Goal: Information Seeking & Learning: Learn about a topic

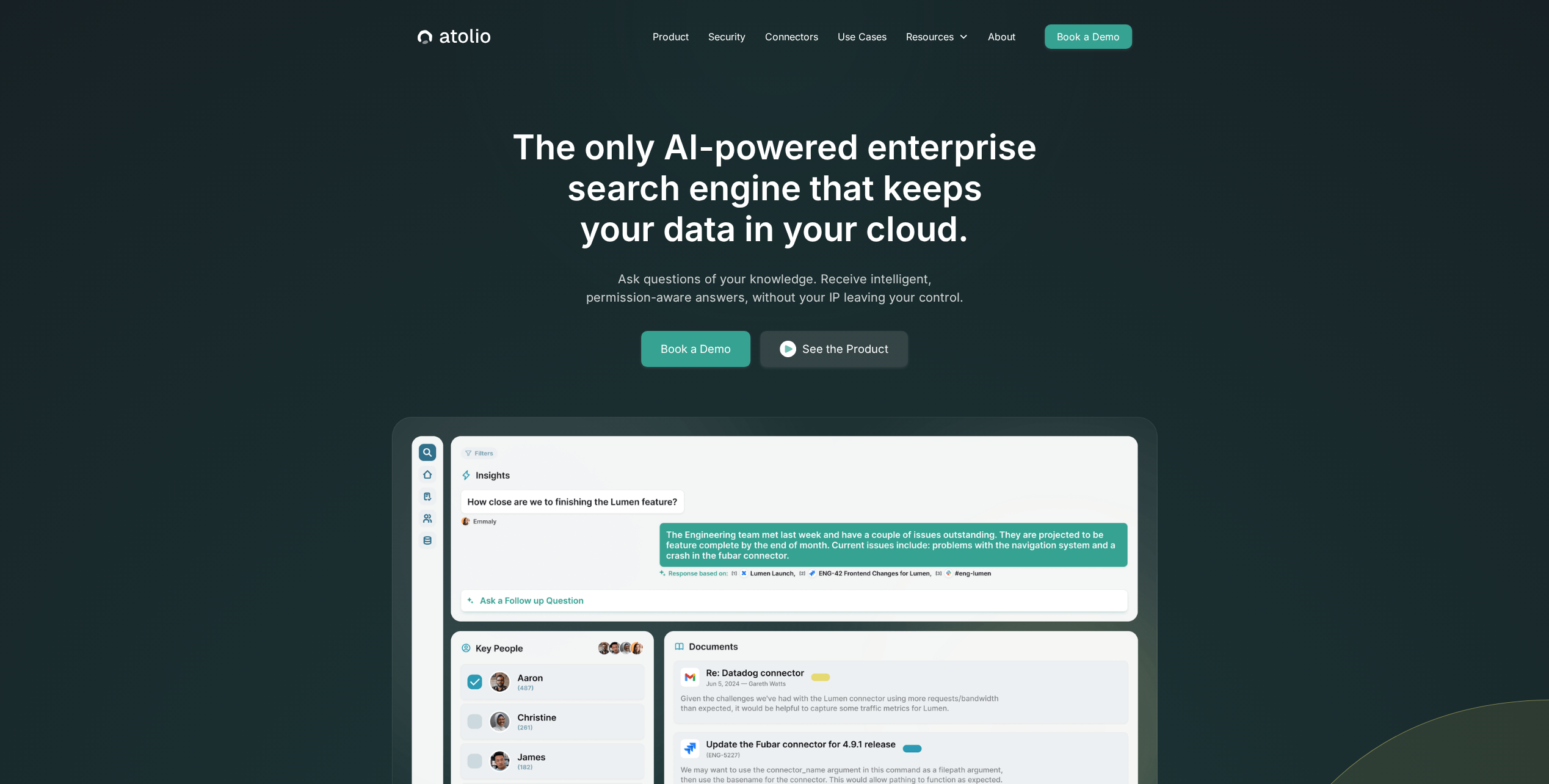
click at [219, 489] on div "The only AI-powered enterprise search engine that keeps your data in your cloud…" at bounding box center [774, 417] width 1549 height 835
click at [1317, 413] on icon at bounding box center [1382, 597] width 336 height 889
click at [1251, 385] on icon at bounding box center [1382, 597] width 336 height 889
click at [681, 37] on link "Product" at bounding box center [670, 36] width 56 height 24
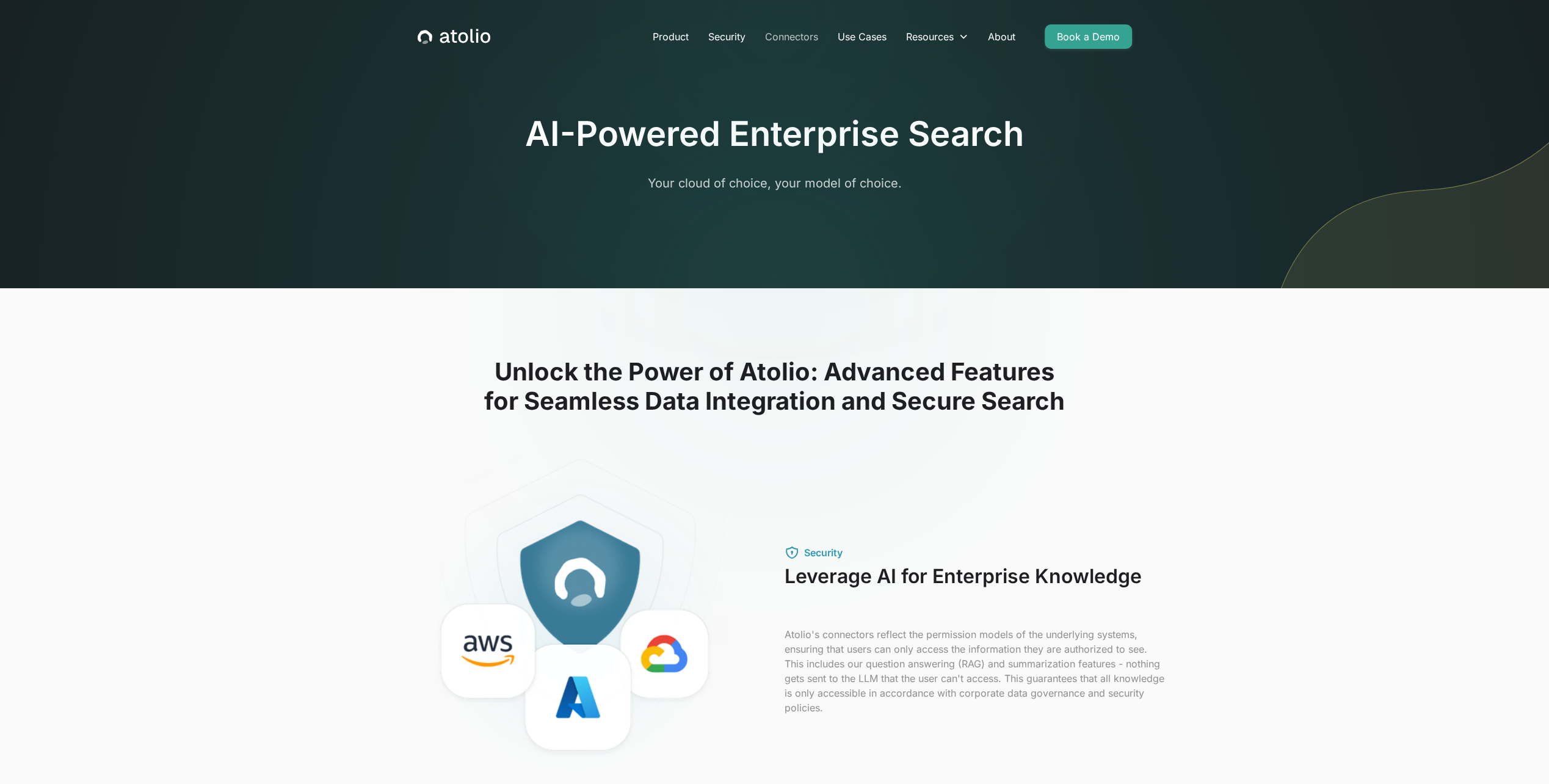
click at [777, 37] on link "Connectors" at bounding box center [791, 36] width 72 height 24
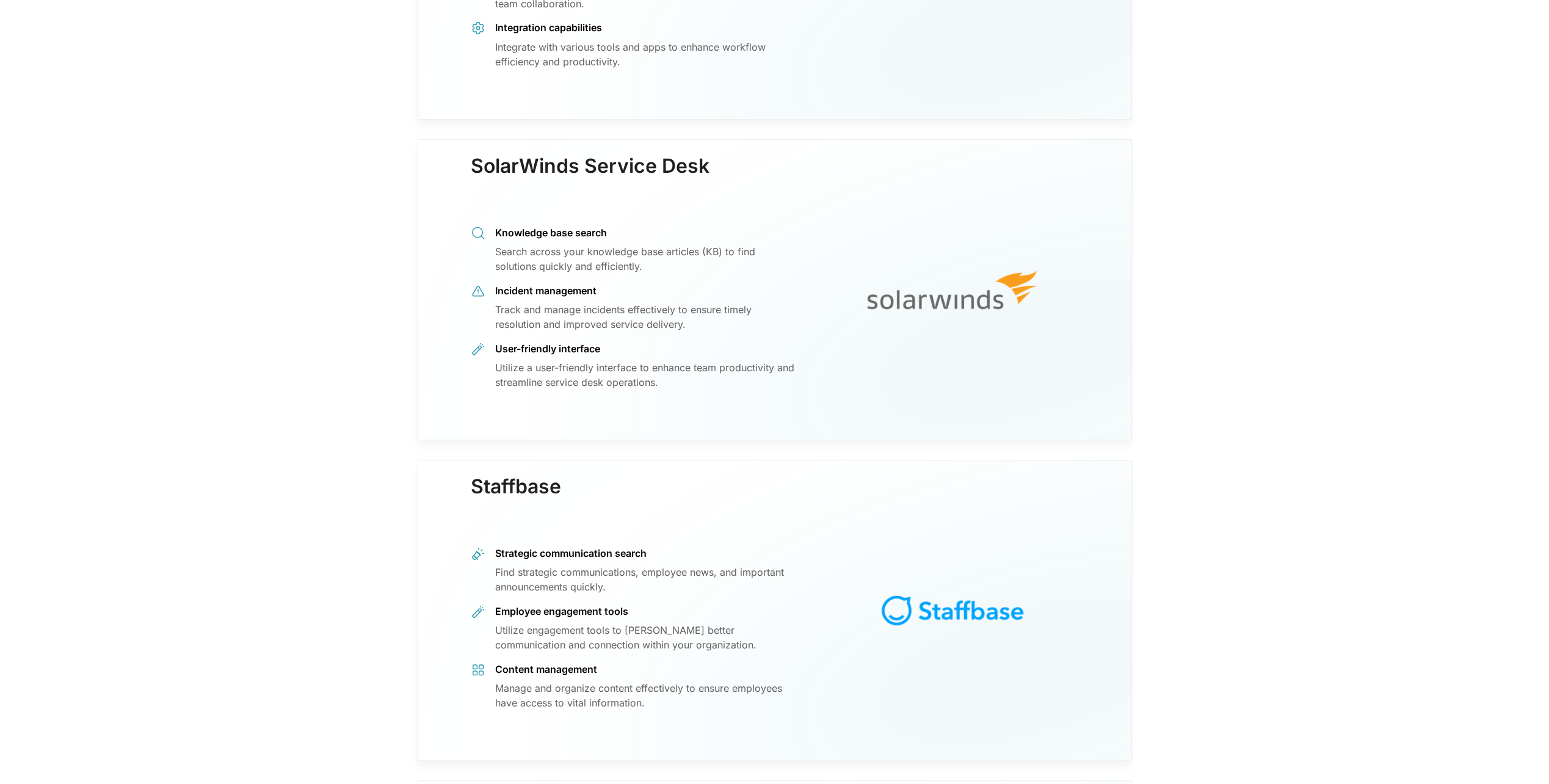
scroll to position [9704, 0]
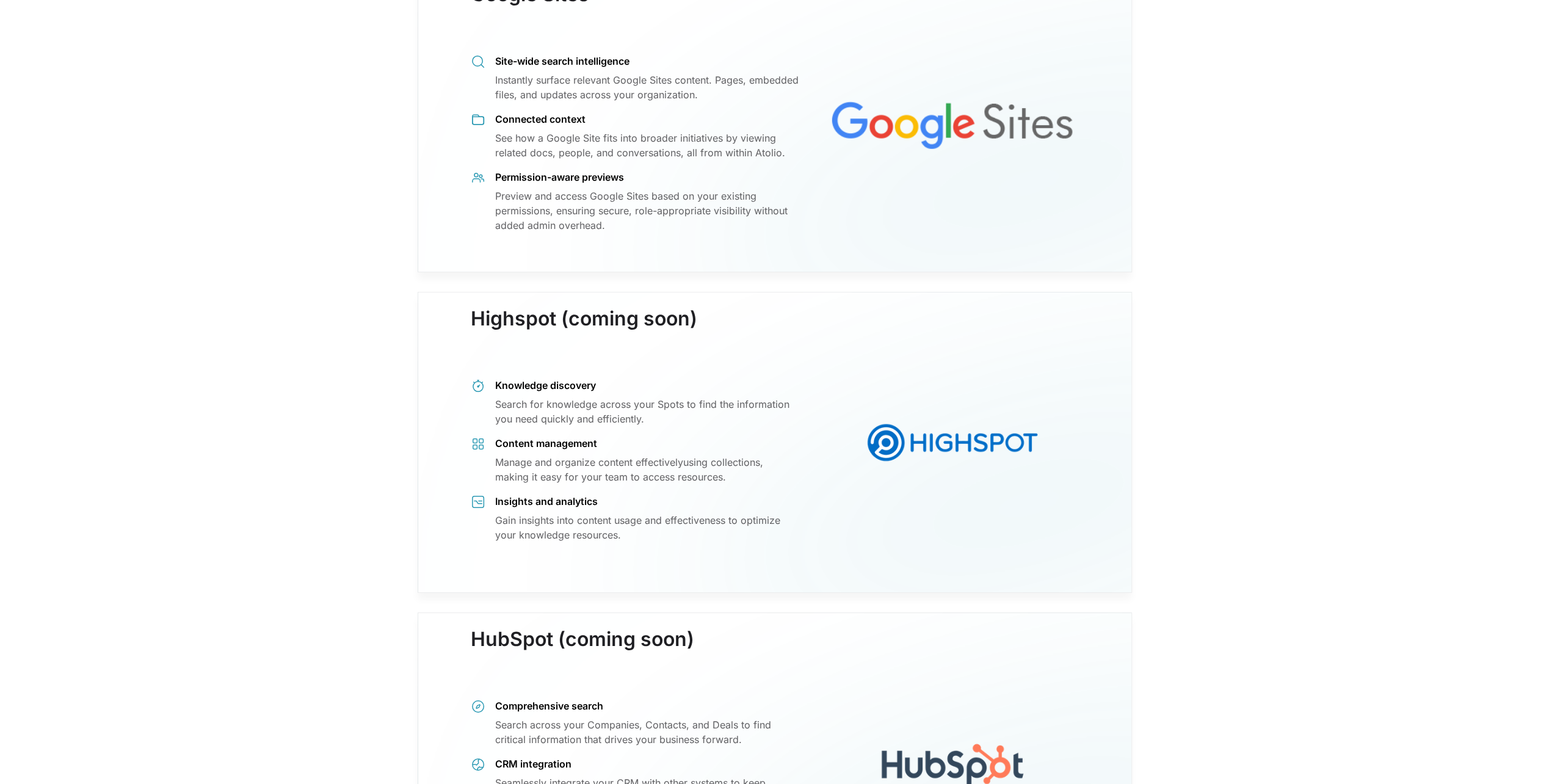
scroll to position [4334, 0]
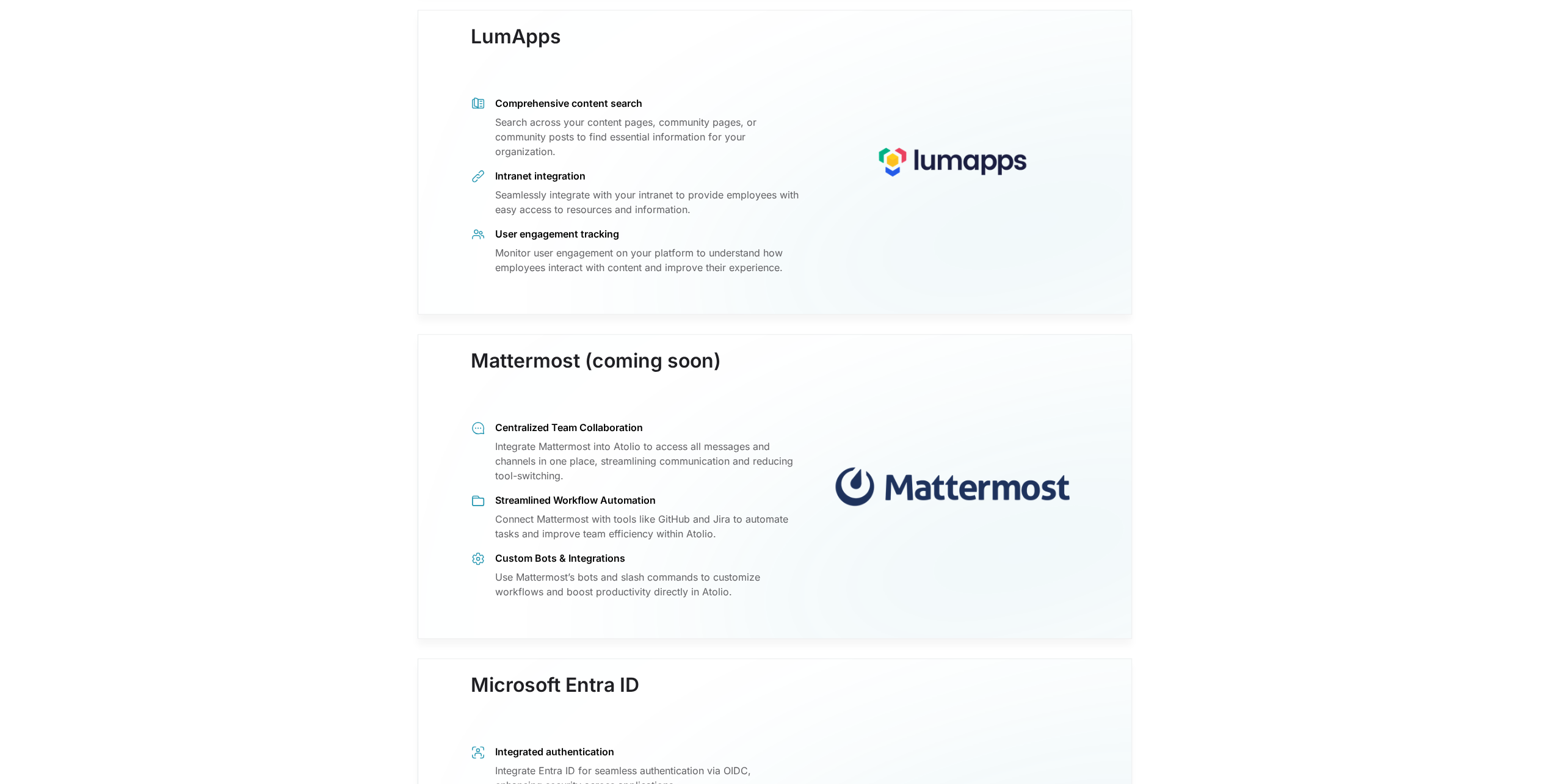
scroll to position [5859, 0]
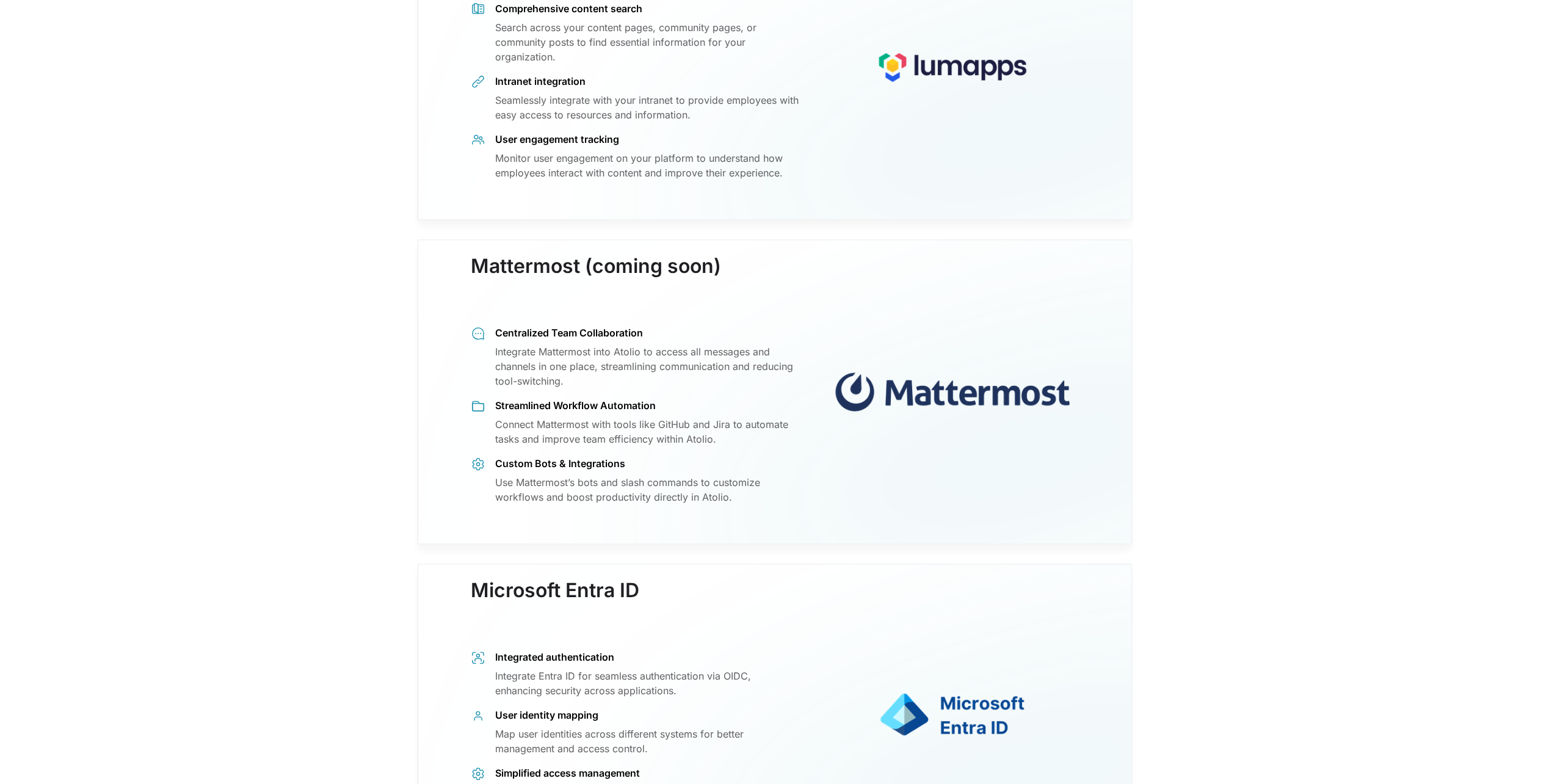
click at [1105, 563] on div "Microsoft Entra ID Integrated authentication Integrate Entra ID for seamless au…" at bounding box center [775, 714] width 715 height 301
